Goal: Task Accomplishment & Management: Manage account settings

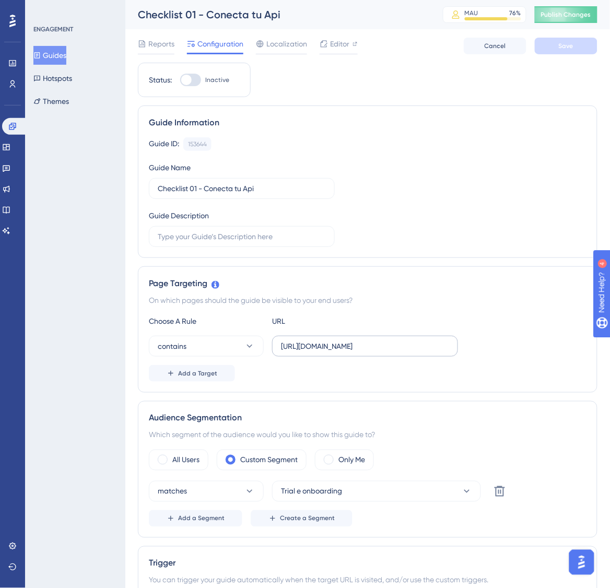
scroll to position [239, 0]
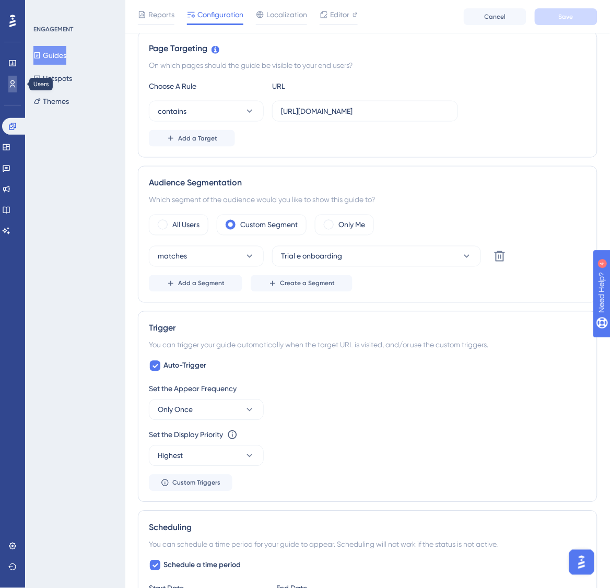
click at [16, 82] on icon at bounding box center [12, 84] width 8 height 8
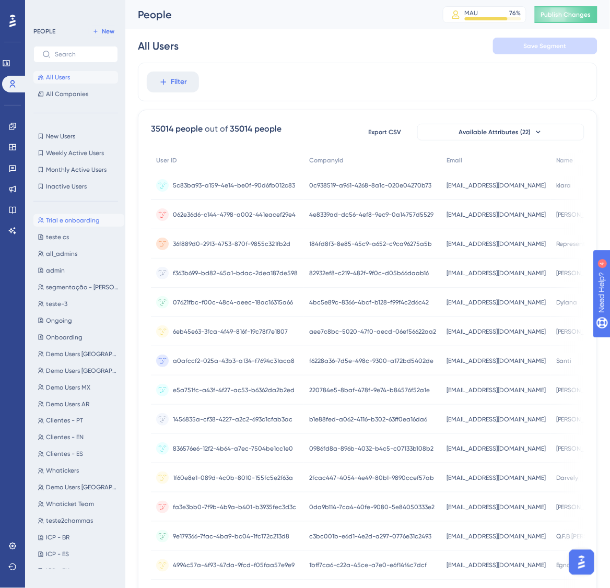
click at [66, 216] on span "Trial e onboarding" at bounding box center [73, 220] width 54 height 8
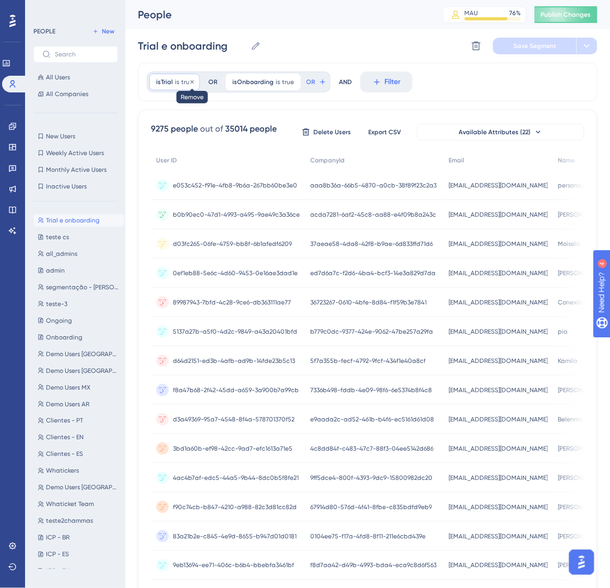
click at [191, 82] on icon at bounding box center [192, 81] width 3 height 3
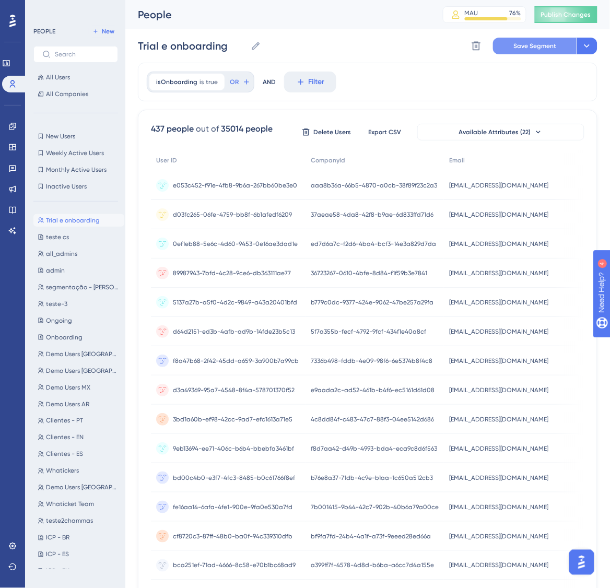
click at [544, 50] on button "Save Segment" at bounding box center [535, 46] width 84 height 17
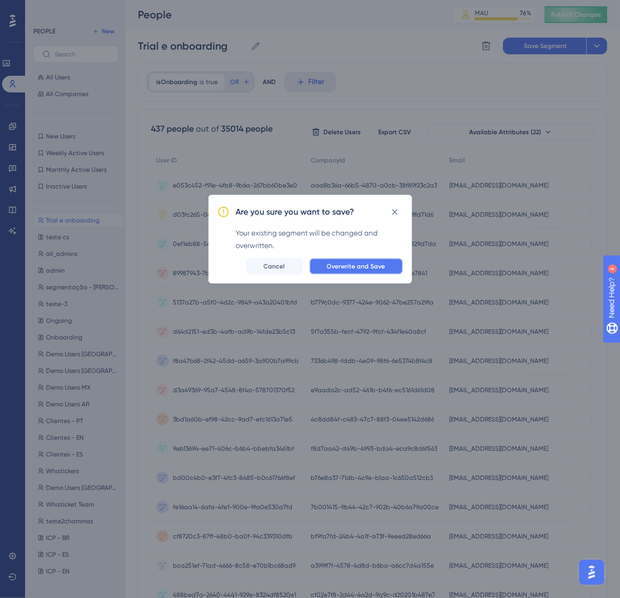
click at [363, 267] on span "Overwrite and Save" at bounding box center [356, 266] width 58 height 8
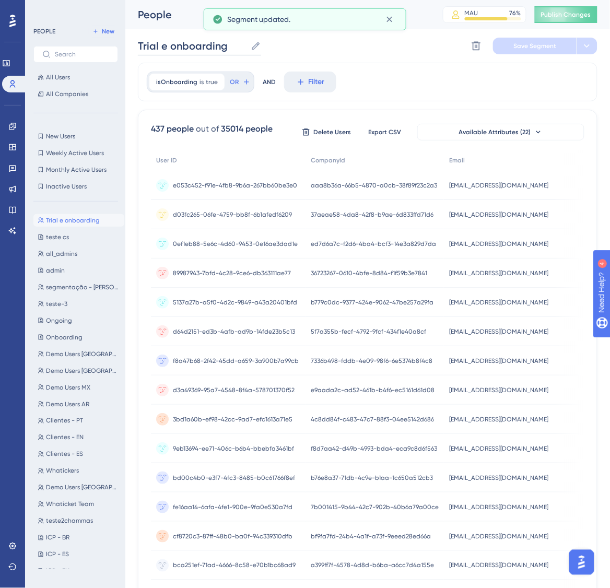
click at [197, 42] on input "Trial e onboarding" at bounding box center [192, 46] width 109 height 15
click at [158, 43] on input "Trial e onboarding" at bounding box center [192, 46] width 109 height 15
drag, startPoint x: 168, startPoint y: 45, endPoint x: 131, endPoint y: 46, distance: 36.5
click at [131, 46] on div "Performance Users Engagement Widgets Feedback Product Updates Knowledge Base AI…" at bounding box center [367, 422] width 484 height 844
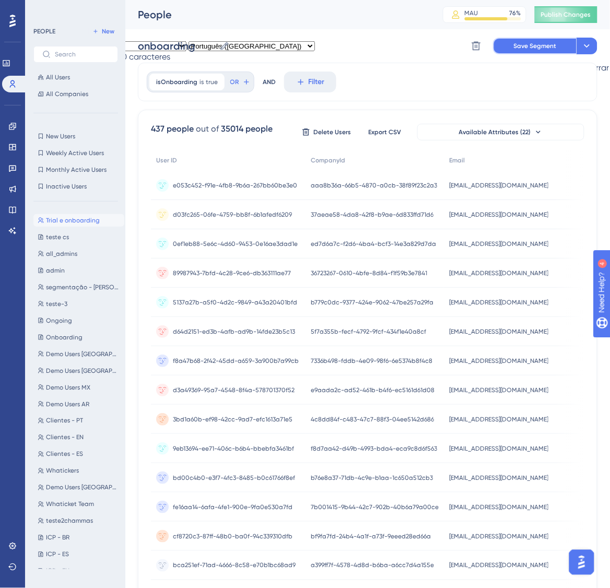
click at [535, 40] on button "Save Segment" at bounding box center [535, 46] width 84 height 17
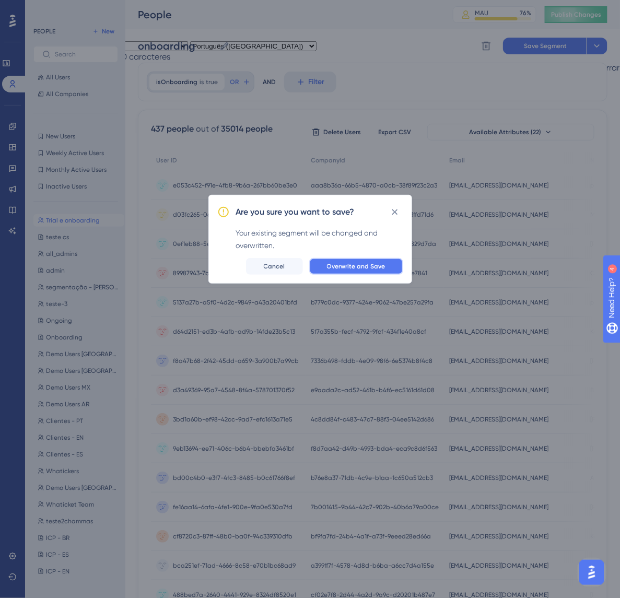
click at [375, 267] on span "Overwrite and Save" at bounding box center [356, 266] width 58 height 8
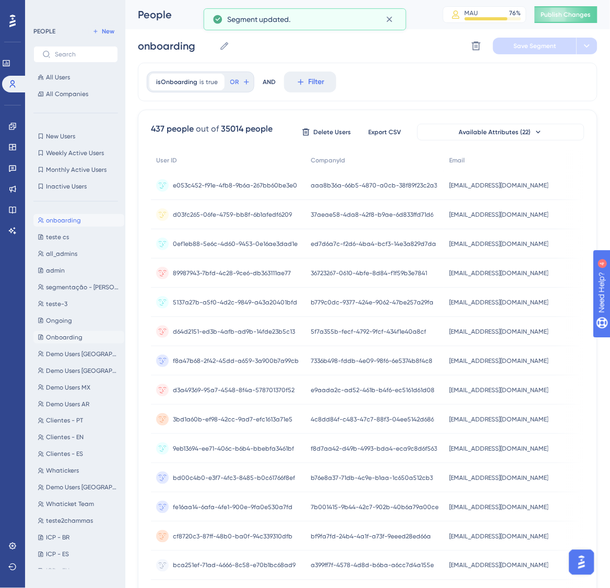
click at [74, 340] on span "Onboarding" at bounding box center [64, 337] width 37 height 8
type input "Onboarding"
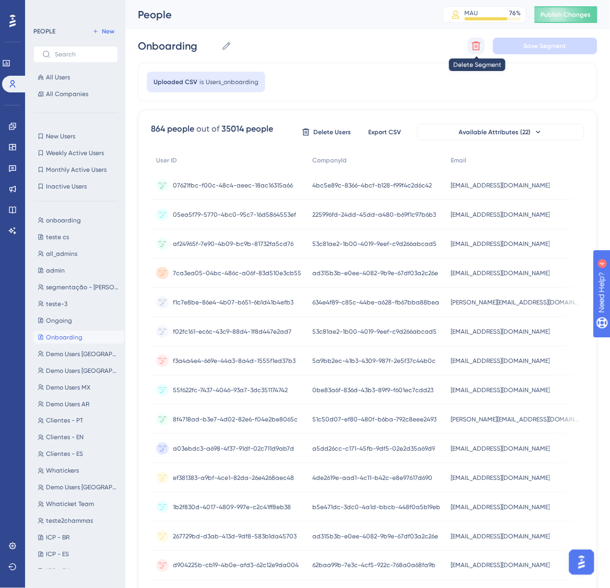
click at [475, 45] on icon at bounding box center [476, 46] width 10 height 10
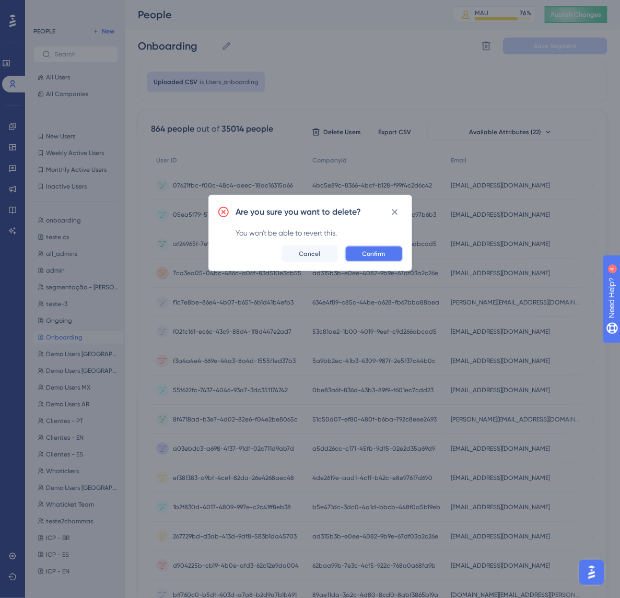
click at [374, 256] on span "Confirm" at bounding box center [373, 254] width 23 height 8
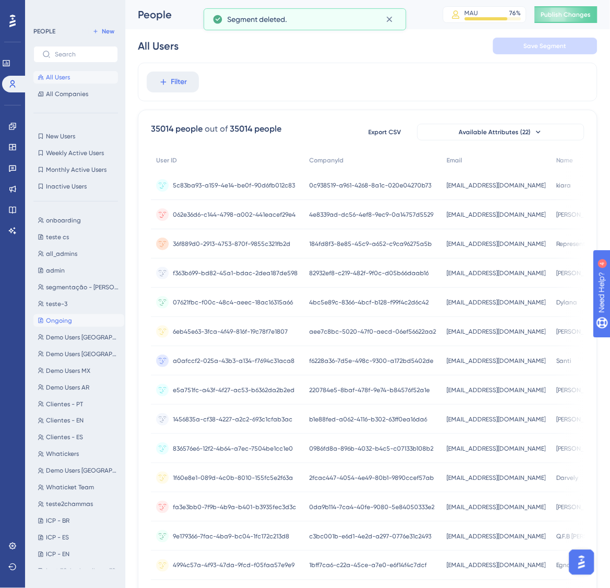
click at [84, 319] on button "Ongoing Ongoing" at bounding box center [78, 320] width 91 height 13
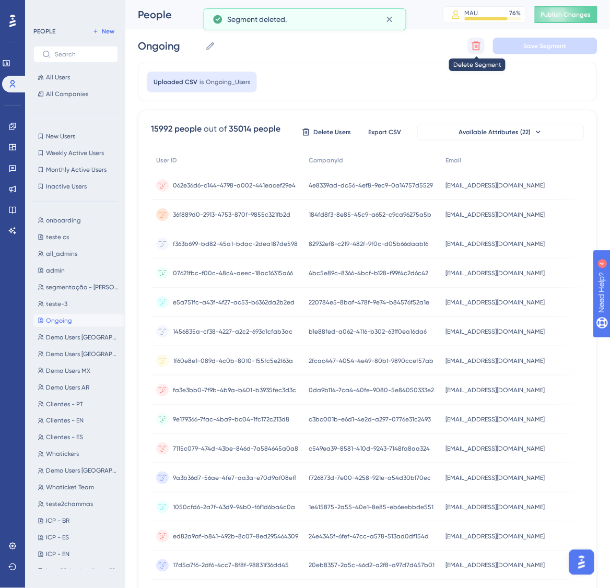
click at [475, 50] on icon at bounding box center [476, 46] width 9 height 9
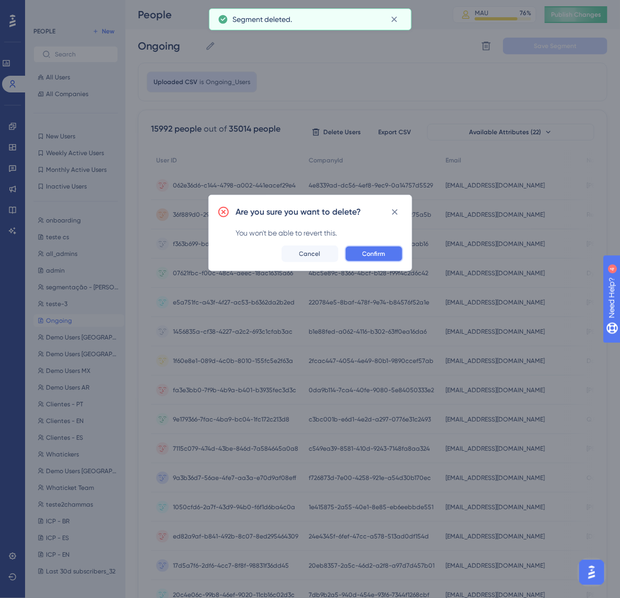
click at [390, 248] on button "Confirm" at bounding box center [374, 253] width 58 height 17
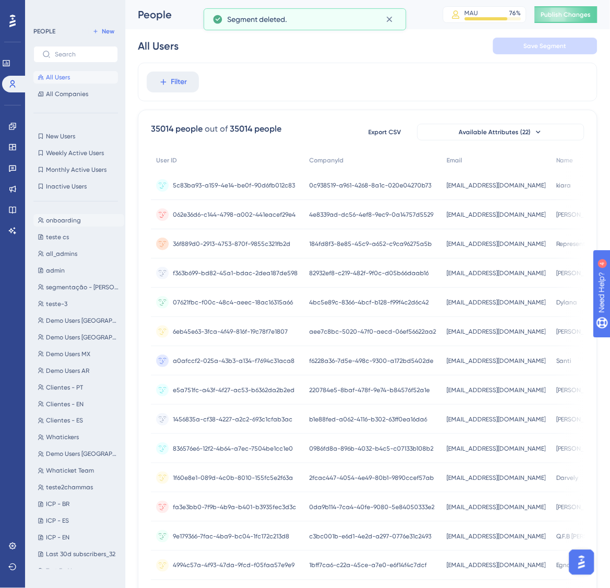
click at [69, 215] on button "onboarding onboarding" at bounding box center [78, 220] width 91 height 13
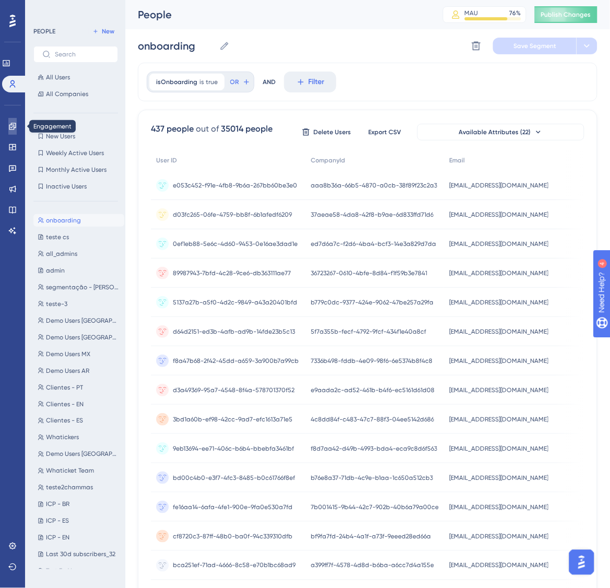
click at [17, 126] on link at bounding box center [12, 126] width 8 height 17
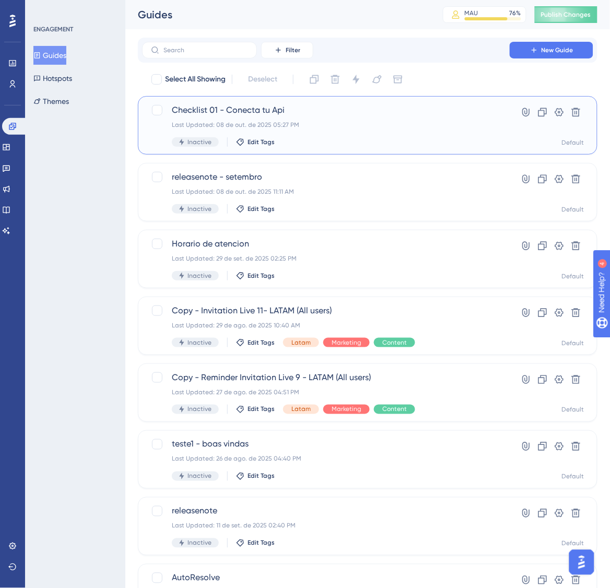
click at [356, 111] on span "Checklist 01 - Conecta tu Api" at bounding box center [326, 110] width 308 height 13
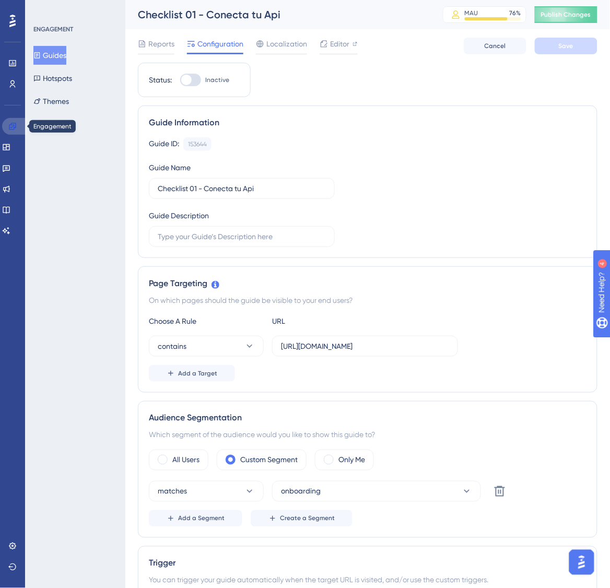
click at [11, 124] on icon at bounding box center [12, 126] width 7 height 7
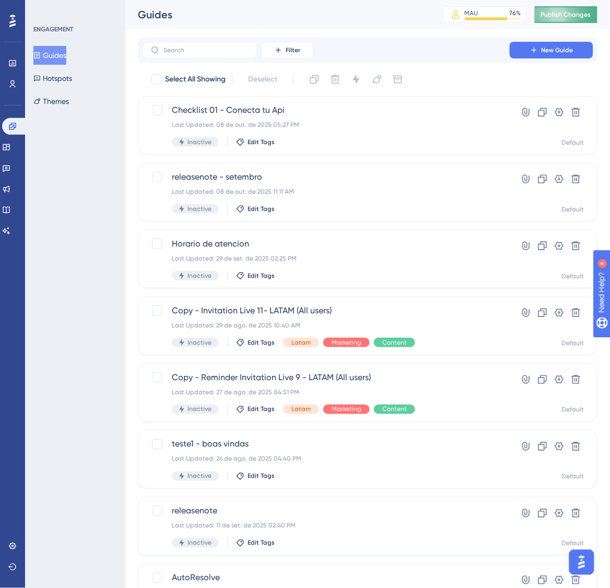
click at [588, 19] on button "Publish Changes" at bounding box center [566, 14] width 63 height 17
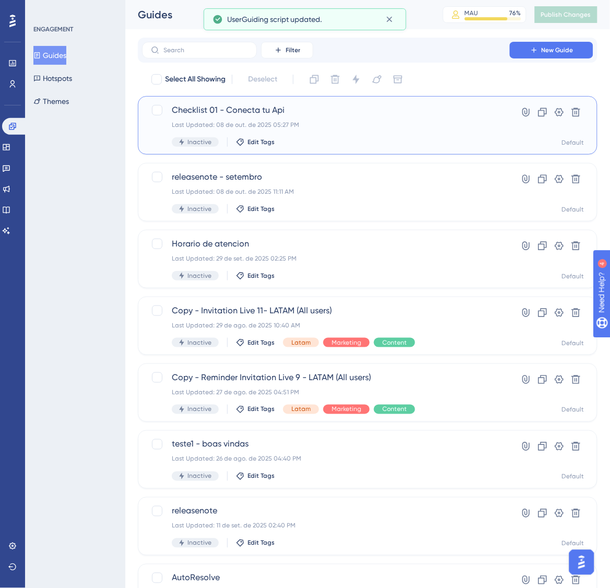
click at [447, 123] on div "Last Updated: 08 de out. de 2025 05:27 PM" at bounding box center [326, 125] width 308 height 8
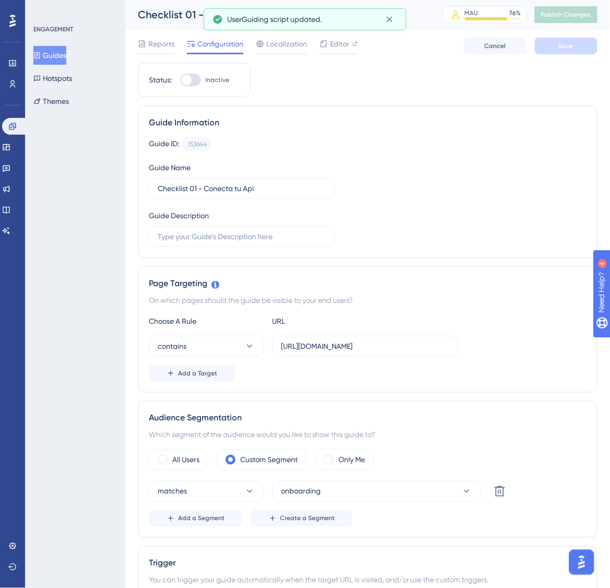
click at [194, 85] on div at bounding box center [190, 80] width 21 height 13
click at [180, 80] on input "Inactive" at bounding box center [180, 80] width 1 height 1
checkbox input "true"
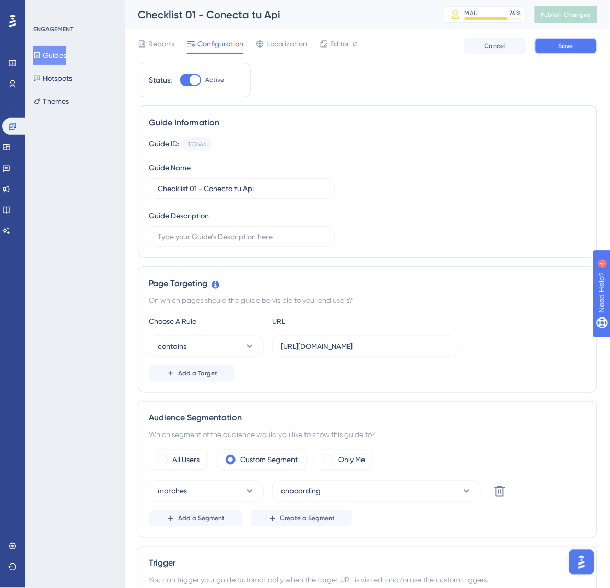
click at [572, 51] on button "Save" at bounding box center [566, 46] width 63 height 17
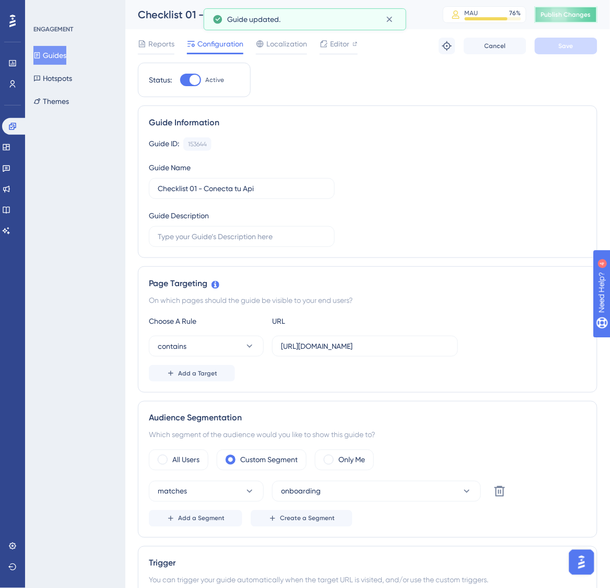
click at [597, 16] on button "Publish Changes" at bounding box center [566, 14] width 63 height 17
